Goal: Navigation & Orientation: Find specific page/section

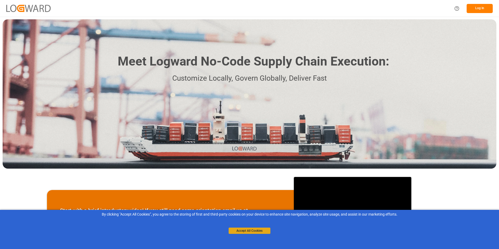
click at [259, 229] on button "Accept All Cookies" at bounding box center [250, 231] width 42 height 6
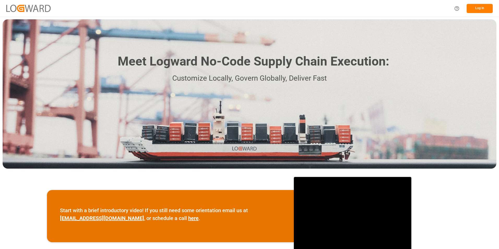
click at [476, 9] on button "Log In" at bounding box center [480, 8] width 26 height 9
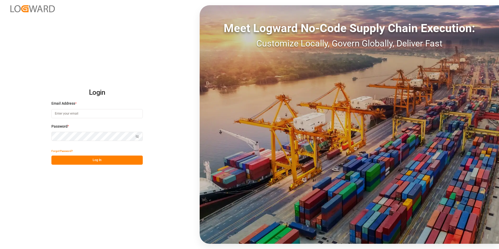
click at [84, 118] on div "Email Address *" at bounding box center [96, 112] width 91 height 23
click at [86, 116] on input at bounding box center [96, 113] width 91 height 9
paste input "[PERSON_NAME][EMAIL_ADDRESS][DOMAIN_NAME]"
type input "[PERSON_NAME][EMAIL_ADDRESS][DOMAIN_NAME]"
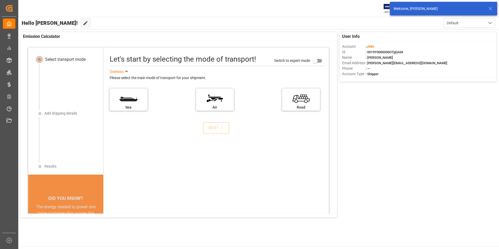
click at [490, 9] on icon at bounding box center [490, 8] width 6 height 6
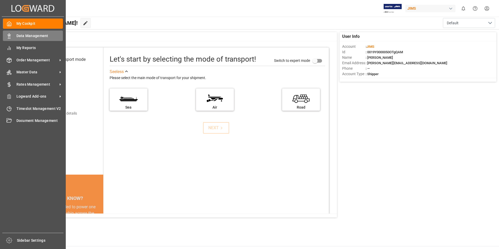
click at [40, 36] on span "Data Management" at bounding box center [39, 35] width 47 height 5
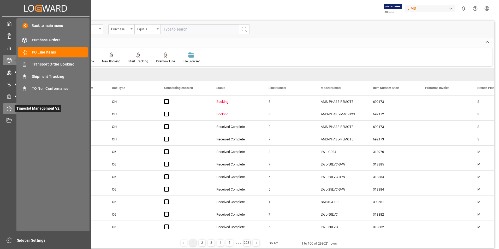
click at [8, 105] on div "Timeslot Management V2 Timeslot Management V2" at bounding box center [46, 108] width 86 height 10
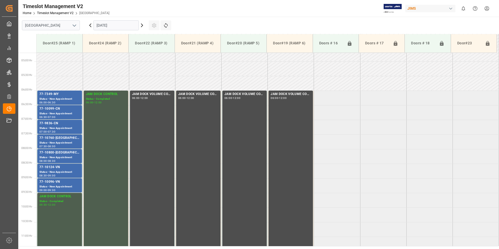
scroll to position [126, 0]
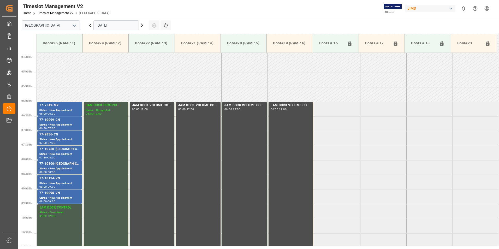
click at [143, 26] on icon at bounding box center [142, 25] width 6 height 6
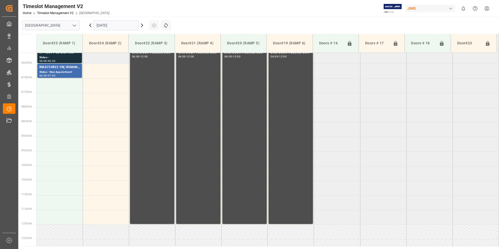
scroll to position [100, 0]
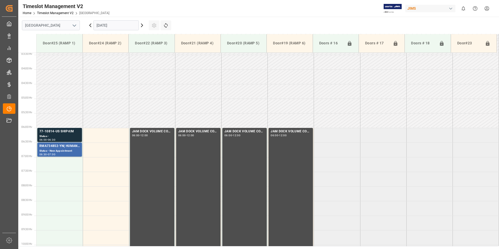
click at [143, 25] on icon at bounding box center [142, 25] width 6 height 6
click at [142, 24] on icon at bounding box center [142, 25] width 6 height 6
click at [142, 25] on icon at bounding box center [142, 25] width 2 height 3
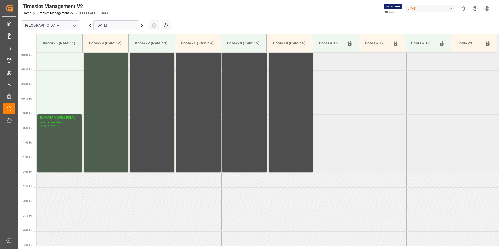
scroll to position [126, 0]
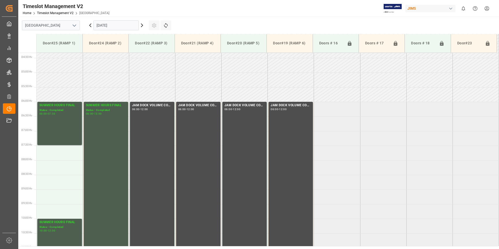
click at [142, 27] on icon at bounding box center [142, 25] width 6 height 6
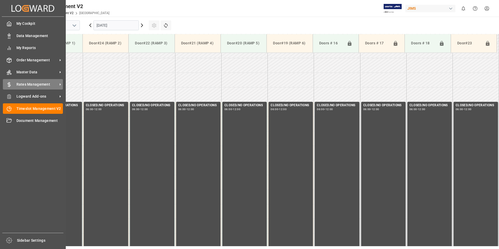
click at [43, 86] on span "Rates Management" at bounding box center [36, 84] width 41 height 5
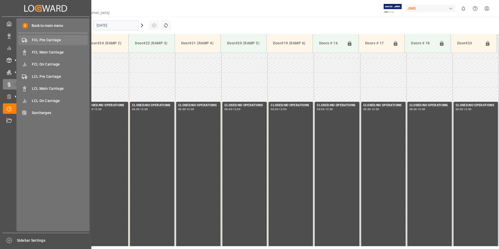
click at [49, 41] on span "FCL Pre Carriage" at bounding box center [60, 39] width 56 height 5
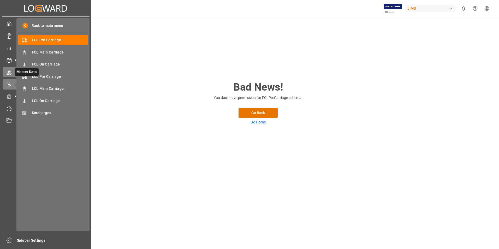
click at [12, 74] on div "Master Data Master Data" at bounding box center [46, 72] width 86 height 10
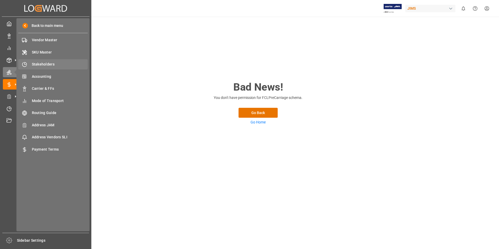
click at [49, 64] on span "Stakeholders" at bounding box center [60, 64] width 56 height 5
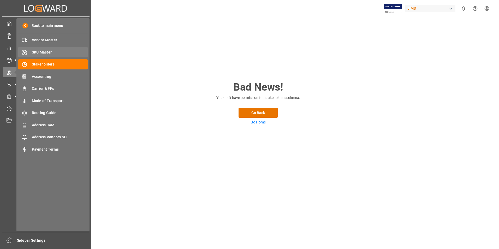
click at [45, 50] on span "SKU Master" at bounding box center [60, 52] width 56 height 5
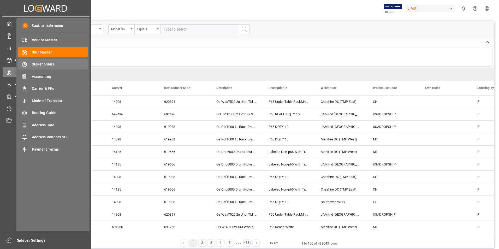
click at [53, 60] on div "Stakeholders Stakeholders" at bounding box center [52, 64] width 69 height 10
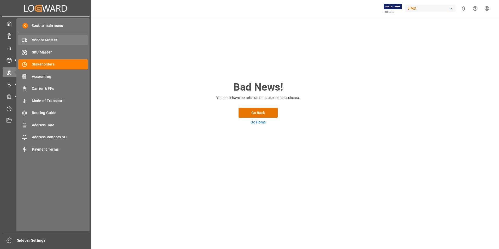
click at [42, 39] on span "Vendor Master" at bounding box center [60, 39] width 56 height 5
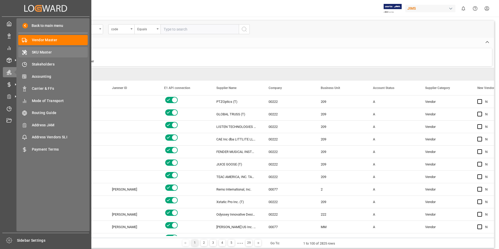
click at [45, 51] on span "SKU Master" at bounding box center [60, 52] width 56 height 5
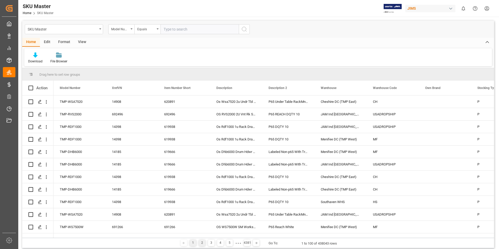
click at [203, 241] on div "2" at bounding box center [202, 243] width 7 height 7
